Goal: Communication & Community: Connect with others

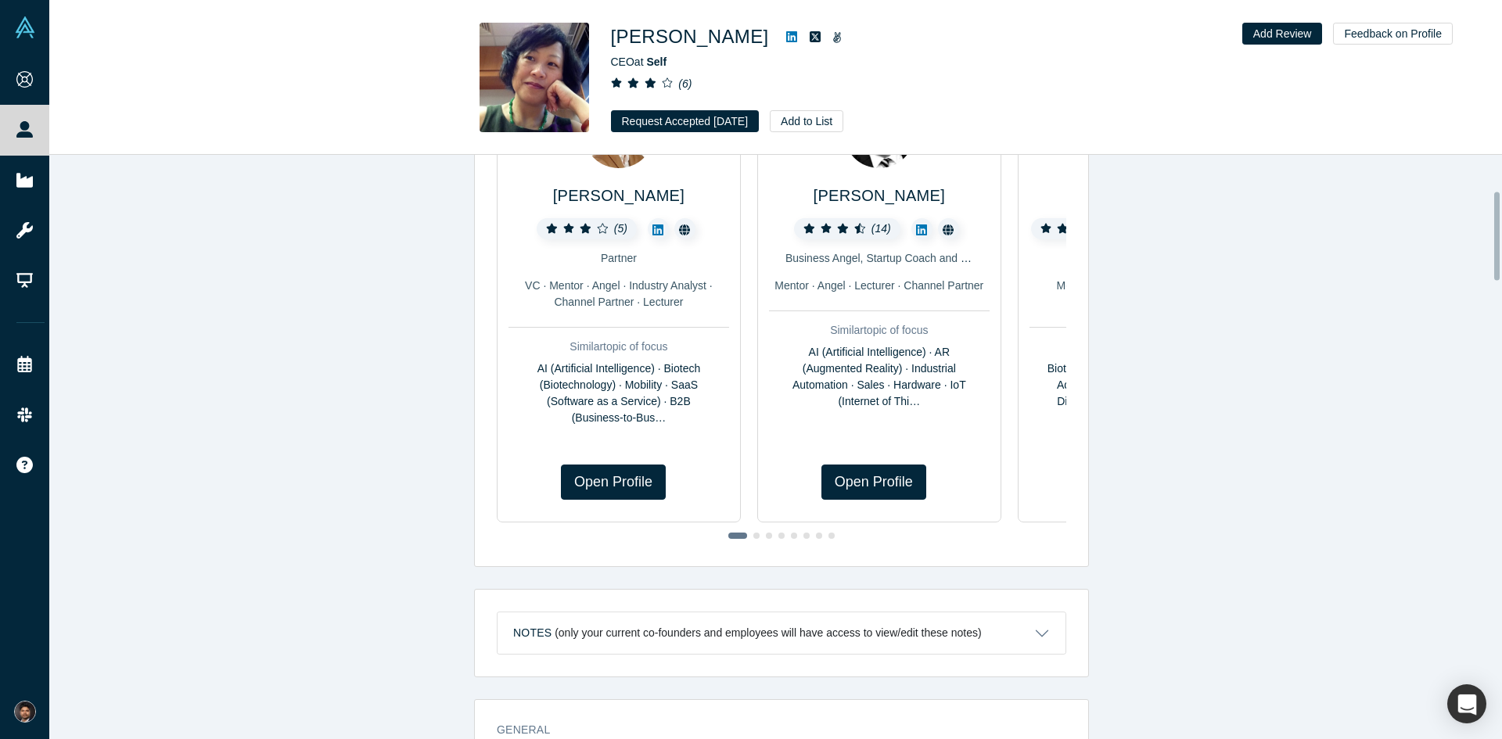
scroll to position [156, 0]
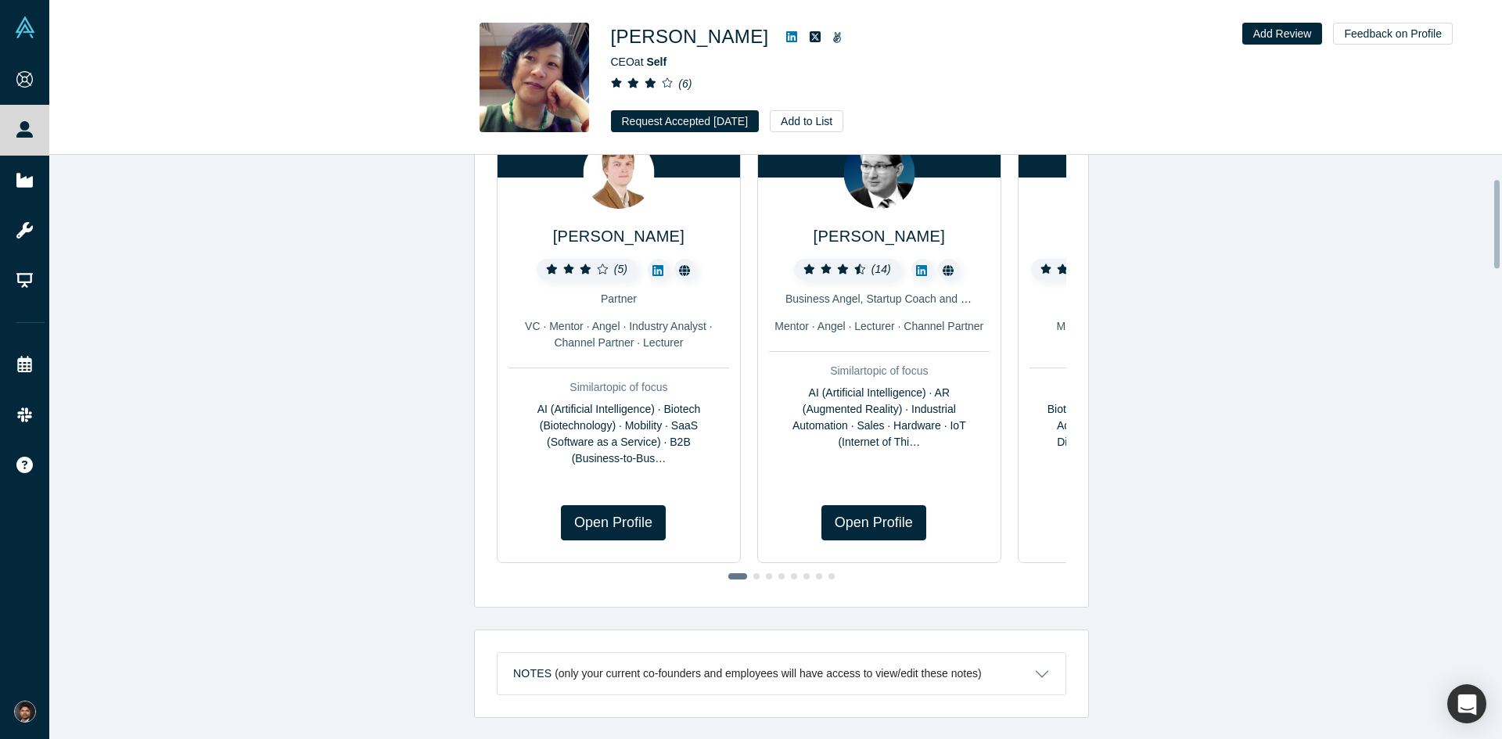
click at [47, 129] on link "People" at bounding box center [30, 130] width 61 height 50
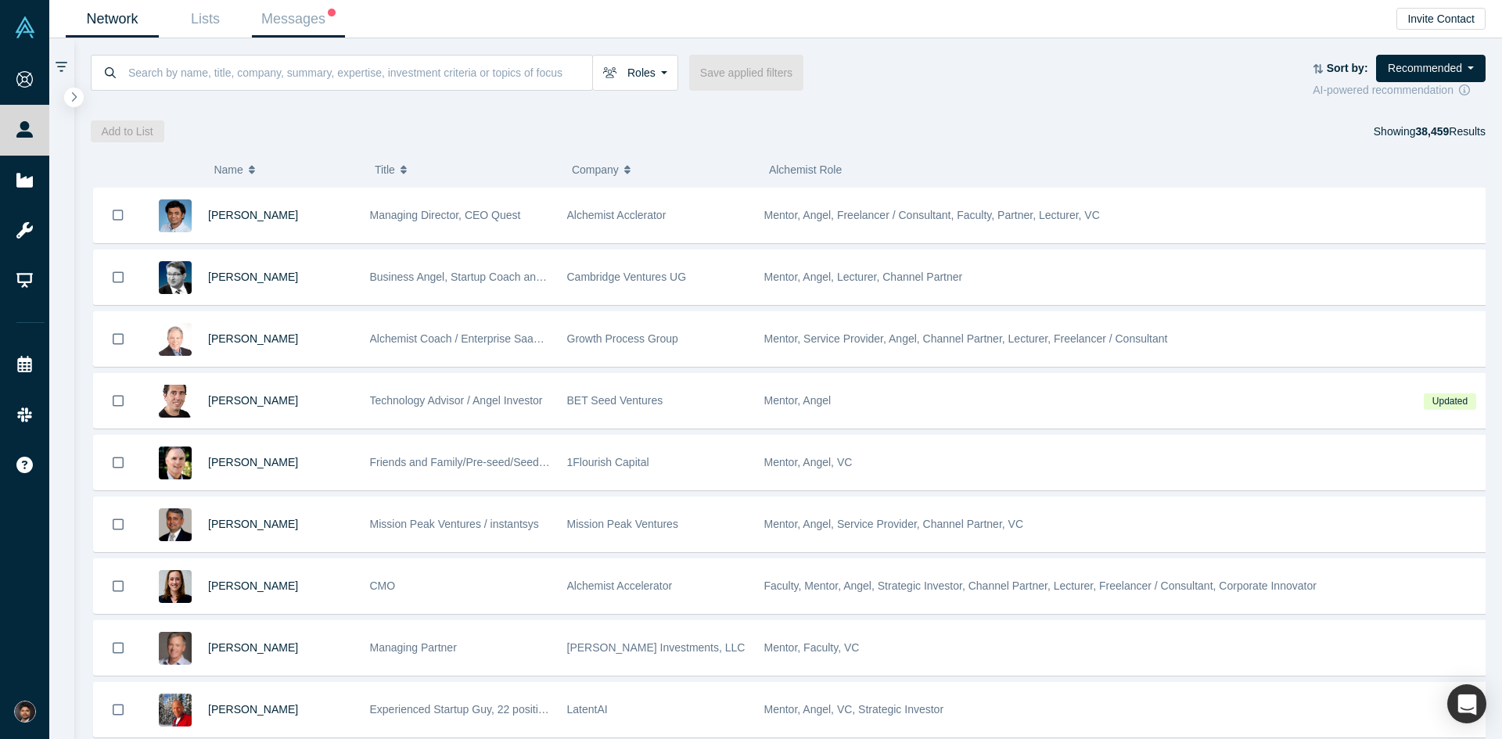
click at [312, 18] on link "Messages" at bounding box center [298, 19] width 93 height 37
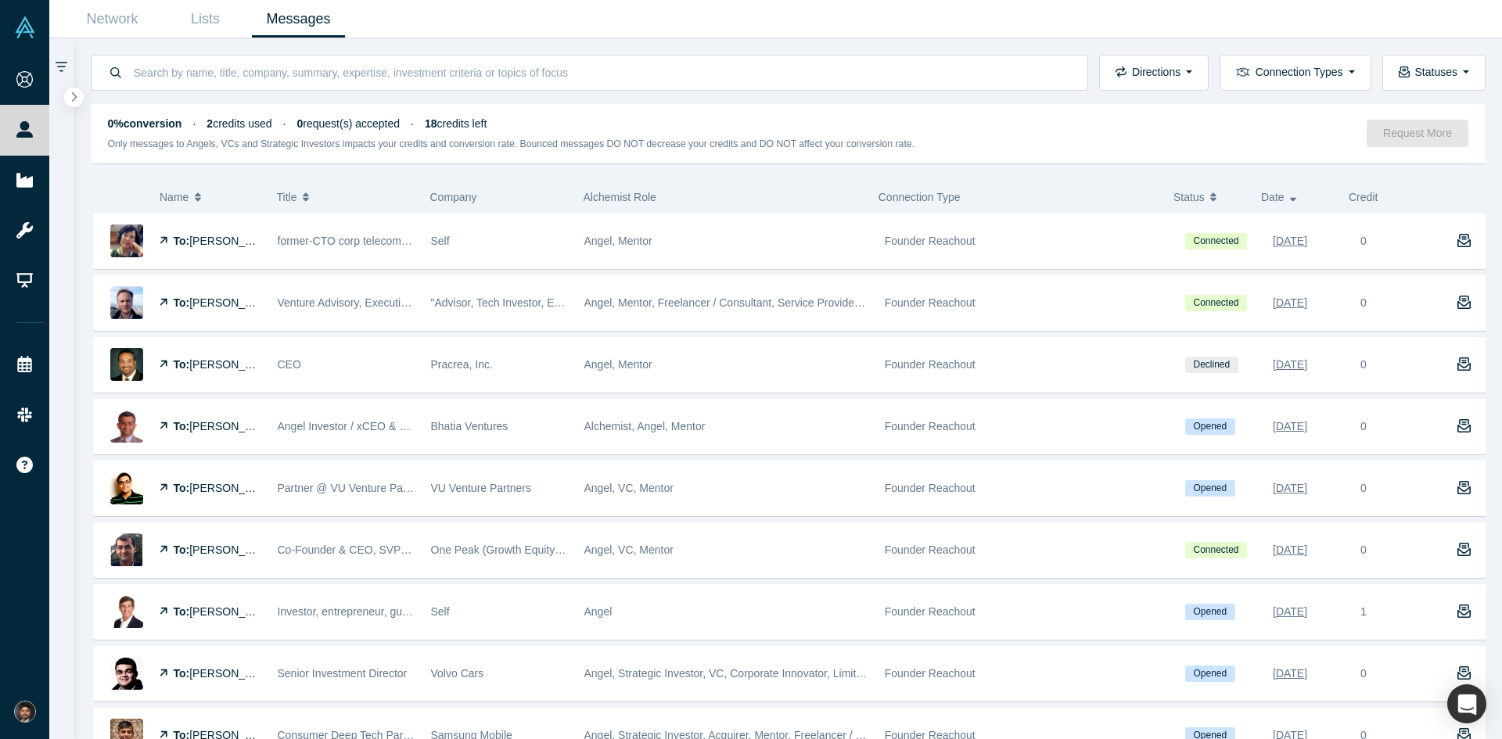
click at [209, 239] on span "[PERSON_NAME]" at bounding box center [234, 241] width 90 height 13
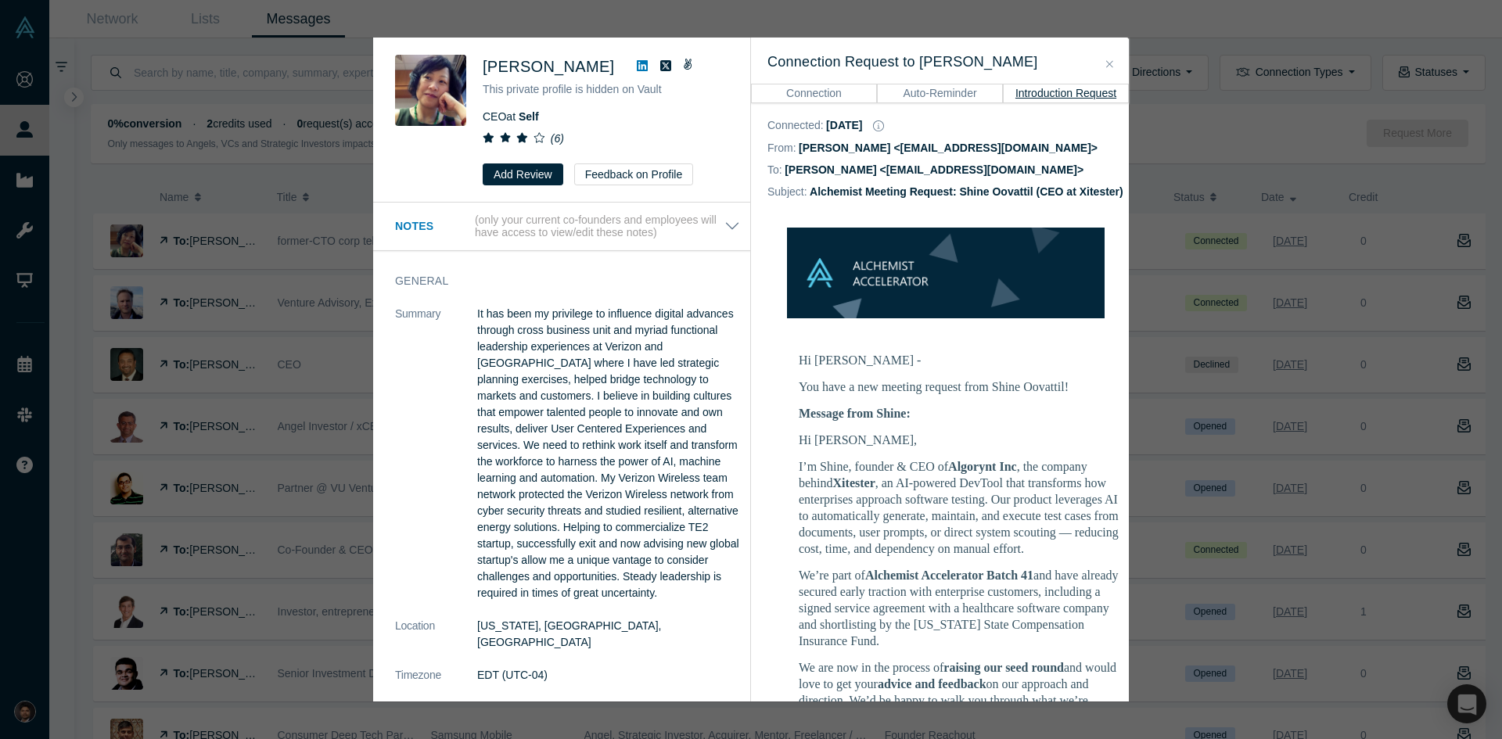
click at [1113, 69] on icon "Close" at bounding box center [1109, 64] width 7 height 11
